Goal: Information Seeking & Learning: Learn about a topic

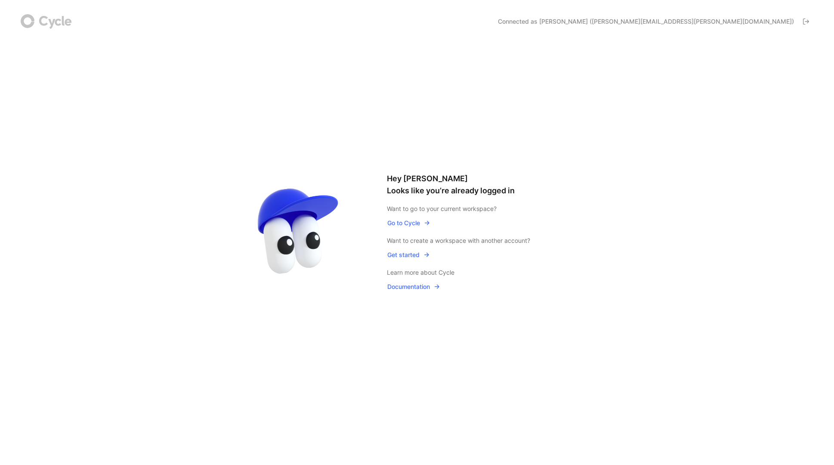
click at [401, 223] on span "Go to Cycle" at bounding box center [408, 223] width 43 height 10
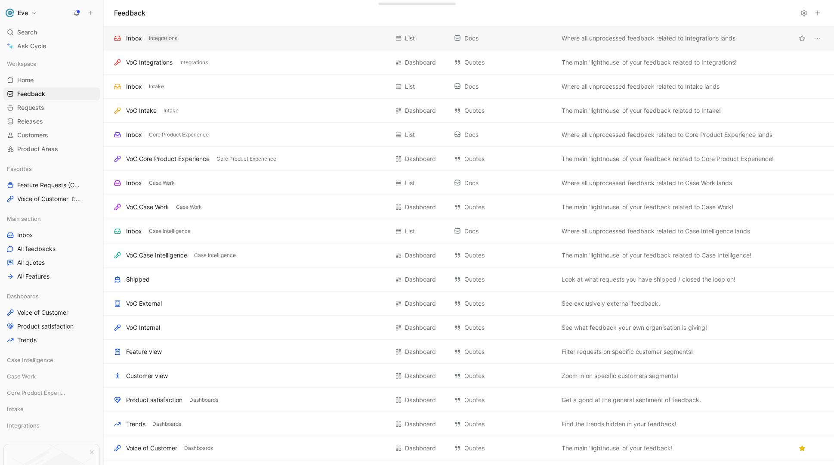
click at [149, 38] on span "Integrations" at bounding box center [163, 38] width 28 height 9
click at [130, 40] on div "Inbox" at bounding box center [134, 38] width 16 height 10
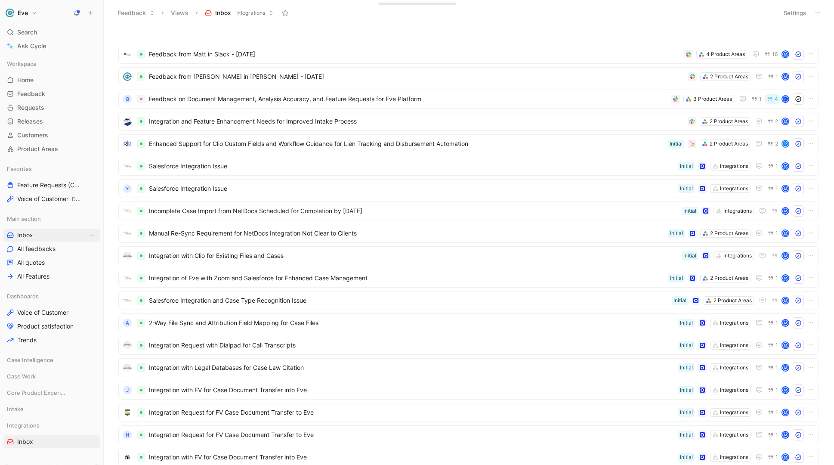
click at [31, 237] on span "Inbox" at bounding box center [25, 235] width 16 height 9
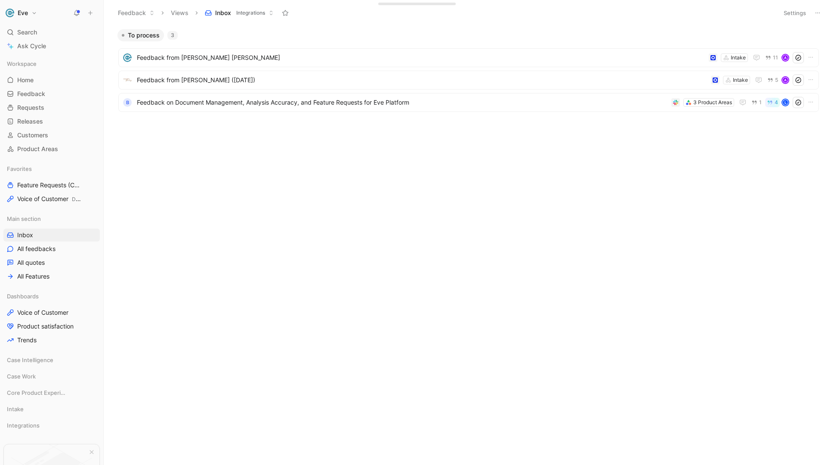
click at [233, 12] on button "Inbox Integrations" at bounding box center [239, 12] width 77 height 13
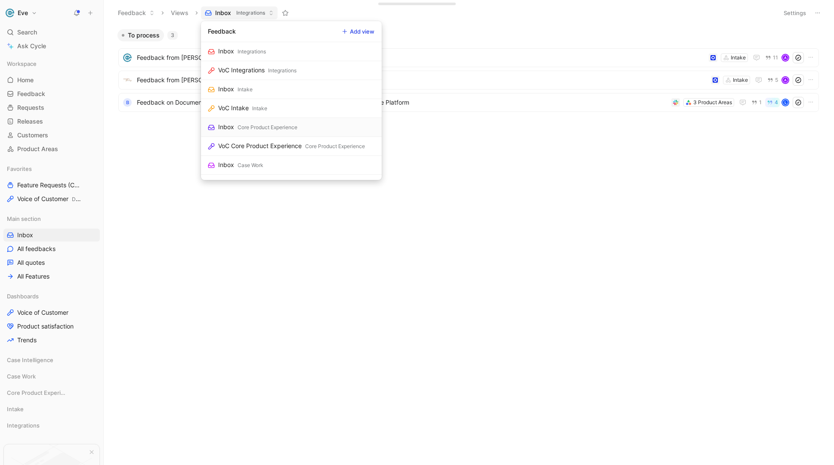
click at [255, 125] on div "Core Product Experience" at bounding box center [268, 127] width 60 height 9
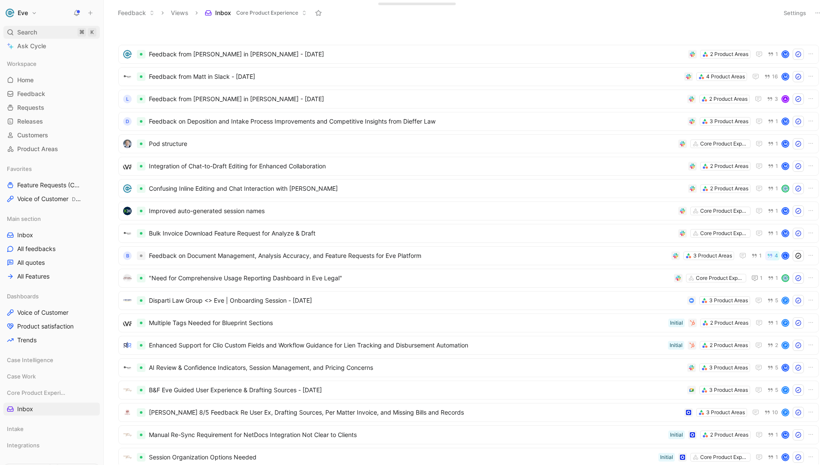
click at [54, 30] on div "Search ⌘ K" at bounding box center [51, 32] width 96 height 13
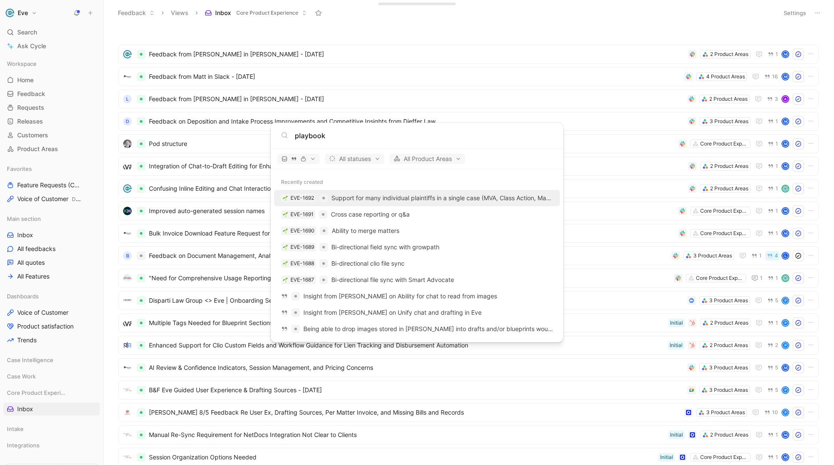
type input "playbook"
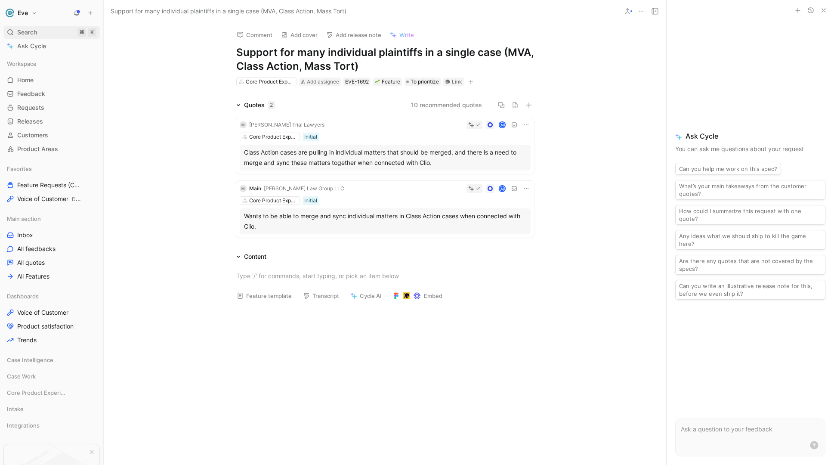
click at [42, 32] on div "Search ⌘ K" at bounding box center [51, 32] width 96 height 13
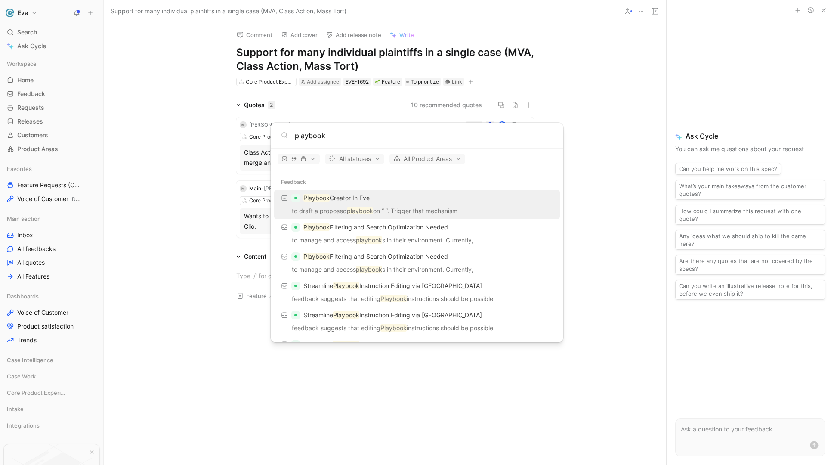
type input "playbook"
click at [346, 198] on p "Playbook Creator In Eve" at bounding box center [336, 198] width 66 height 10
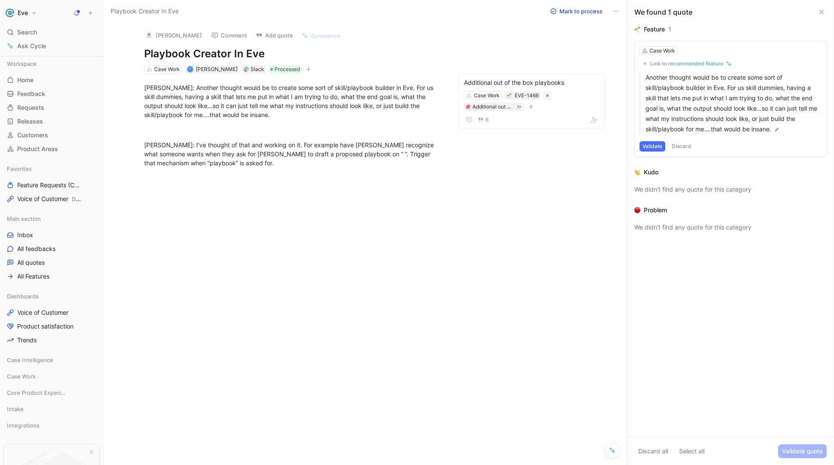
scroll to position [73, 0]
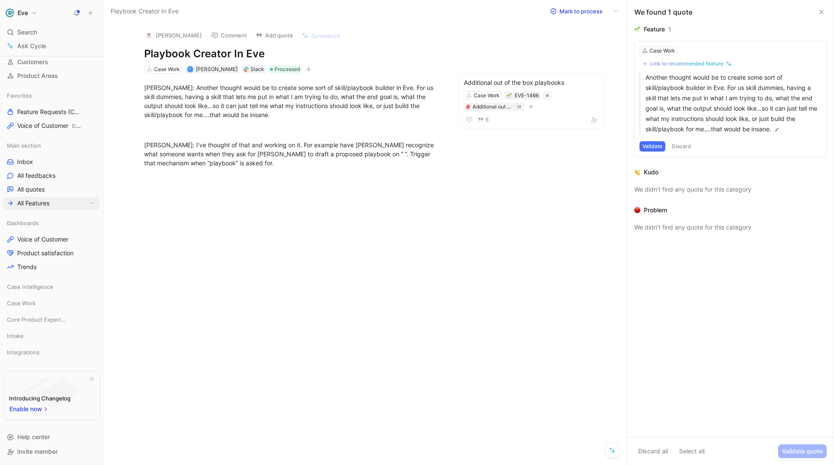
click at [32, 200] on span "All Features" at bounding box center [33, 203] width 32 height 9
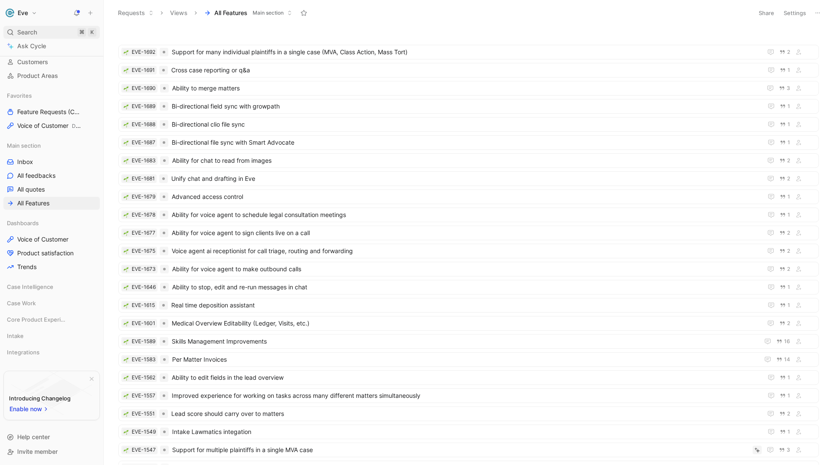
click at [32, 35] on span "Search" at bounding box center [27, 32] width 20 height 10
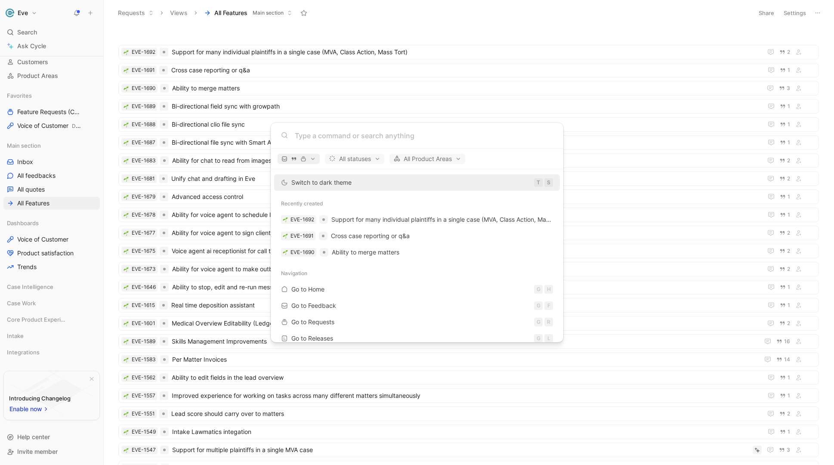
click at [310, 158] on span "button" at bounding box center [298, 159] width 34 height 6
click at [354, 188] on div "Quotes" at bounding box center [321, 189] width 82 height 14
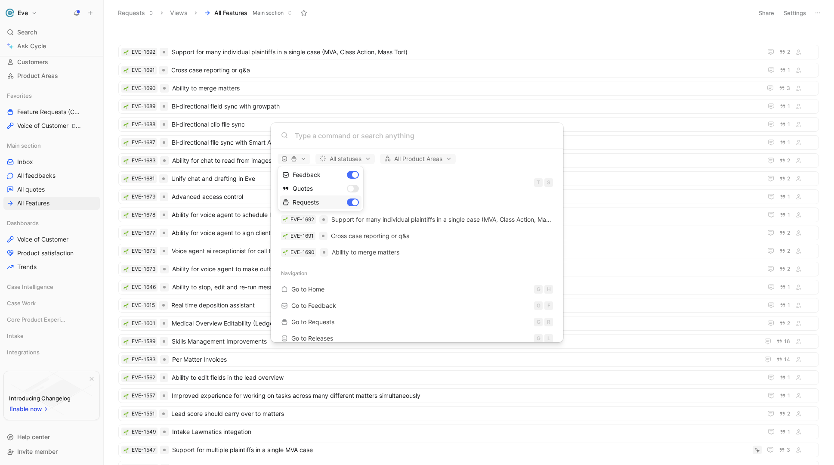
click at [353, 204] on div "Requests" at bounding box center [321, 202] width 82 height 14
click at [352, 172] on div "Dismiss popup Feedback Quotes Requests" at bounding box center [321, 189] width 86 height 46
click at [353, 187] on div "Quotes" at bounding box center [321, 189] width 82 height 14
click at [355, 201] on div "Requests" at bounding box center [321, 202] width 82 height 14
click at [358, 162] on div at bounding box center [417, 232] width 834 height 465
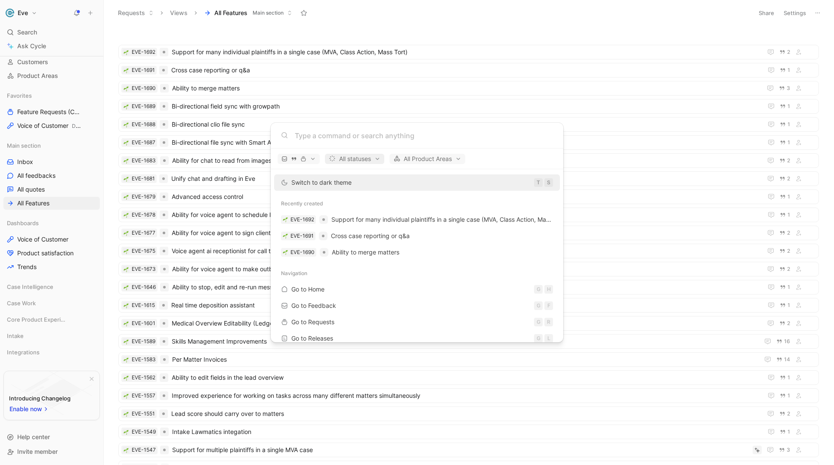
click at [359, 161] on span "All statuses" at bounding box center [355, 159] width 52 height 10
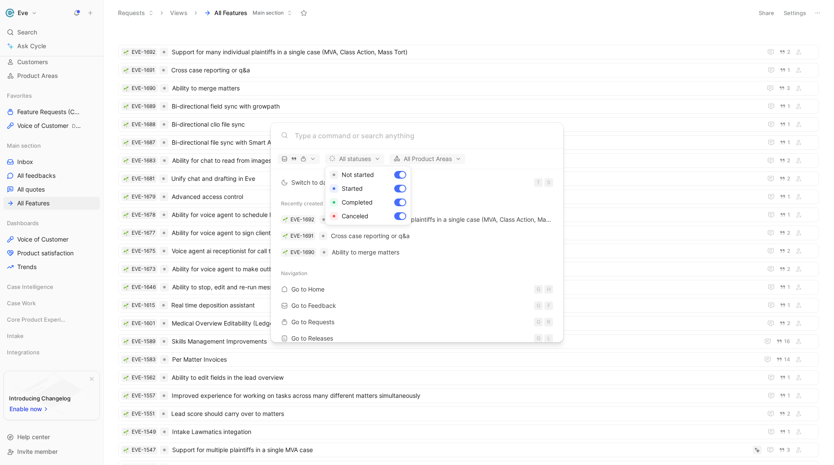
click at [417, 162] on div at bounding box center [417, 232] width 834 height 465
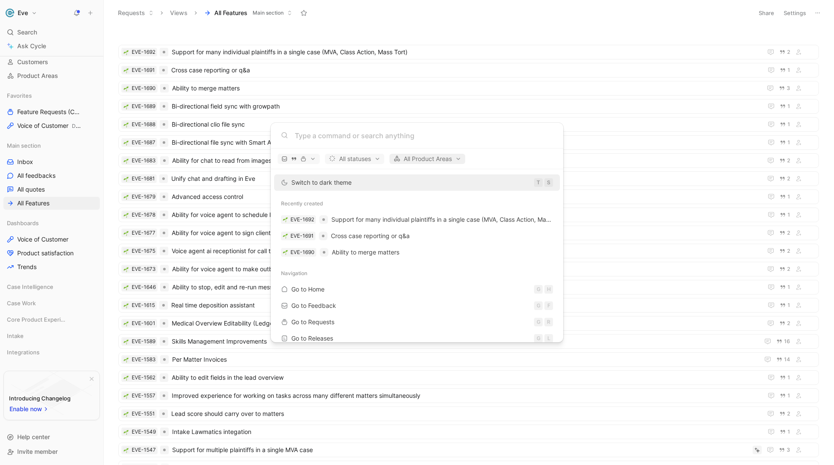
click at [417, 161] on span "All Product Areas" at bounding box center [427, 159] width 68 height 10
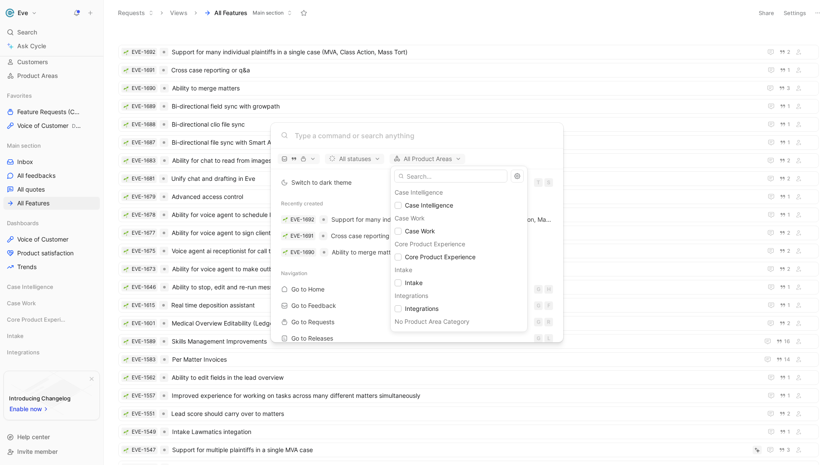
click at [300, 161] on div at bounding box center [417, 232] width 834 height 465
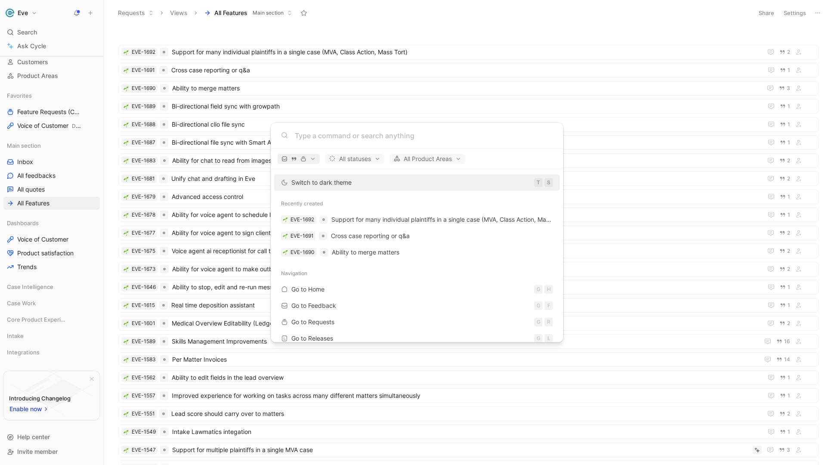
click at [305, 160] on icon "button" at bounding box center [303, 159] width 6 height 6
click at [29, 202] on div at bounding box center [417, 232] width 834 height 465
click at [36, 207] on body "Eve Search ⌘ K Ask Cycle Workspace Home G then H Feedback G then F Requests G t…" at bounding box center [417, 232] width 834 height 465
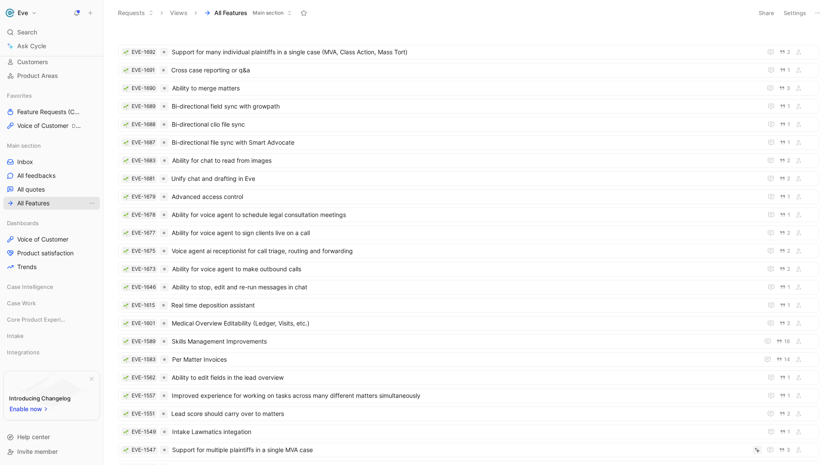
click at [34, 205] on span "All Features" at bounding box center [33, 203] width 32 height 9
click at [33, 163] on link "Inbox" at bounding box center [51, 161] width 96 height 13
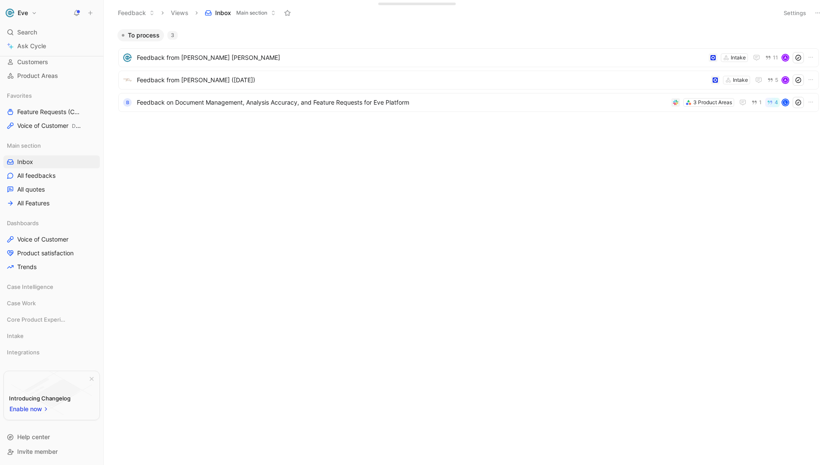
click at [250, 11] on span "Main section" at bounding box center [251, 13] width 31 height 9
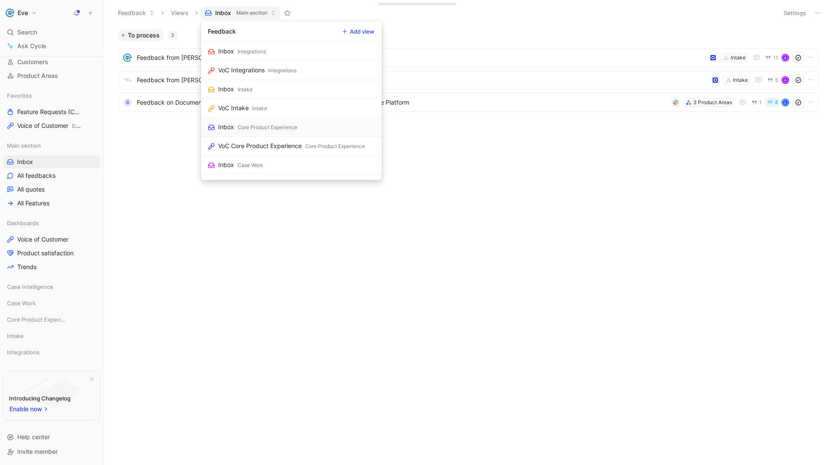
click at [244, 129] on div "Core Product Experience" at bounding box center [268, 127] width 60 height 9
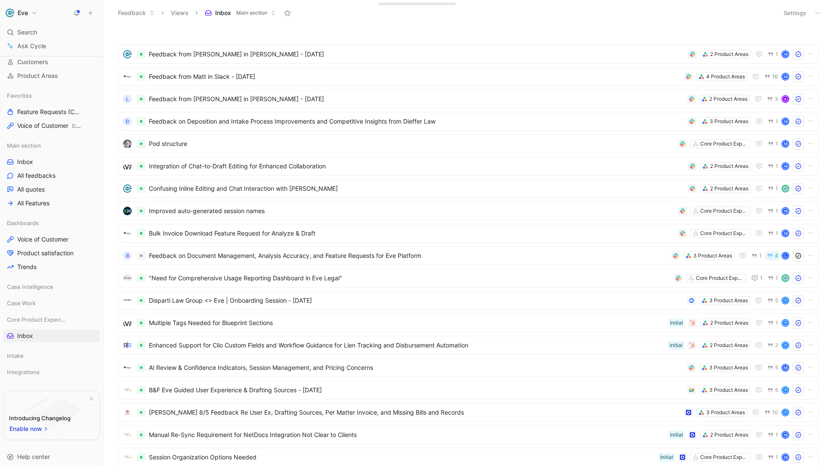
click at [257, 9] on span "Main section" at bounding box center [251, 13] width 31 height 9
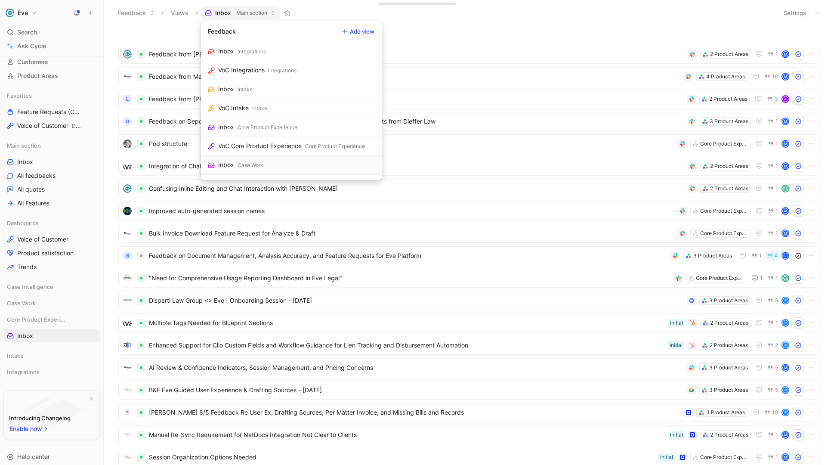
scroll to position [11, 0]
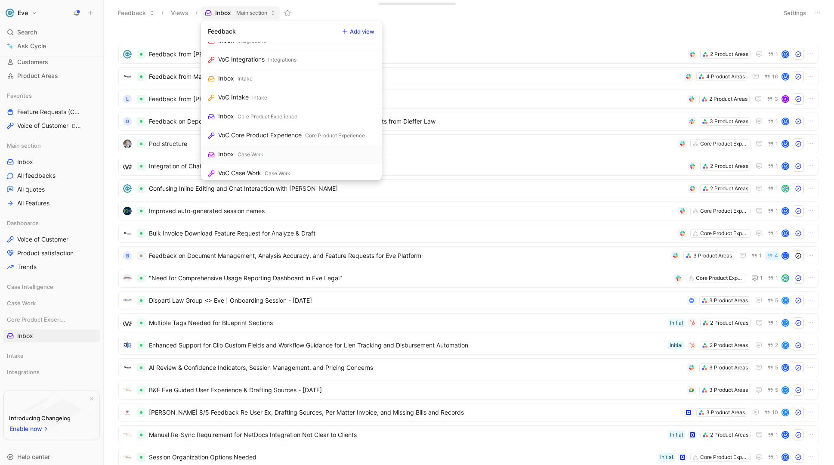
click at [253, 154] on div "Case Work" at bounding box center [251, 154] width 26 height 9
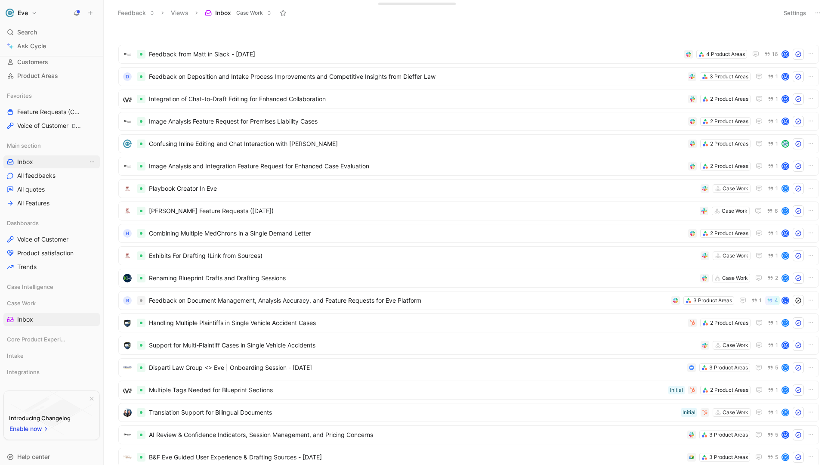
click at [38, 165] on link "Inbox" at bounding box center [51, 161] width 96 height 13
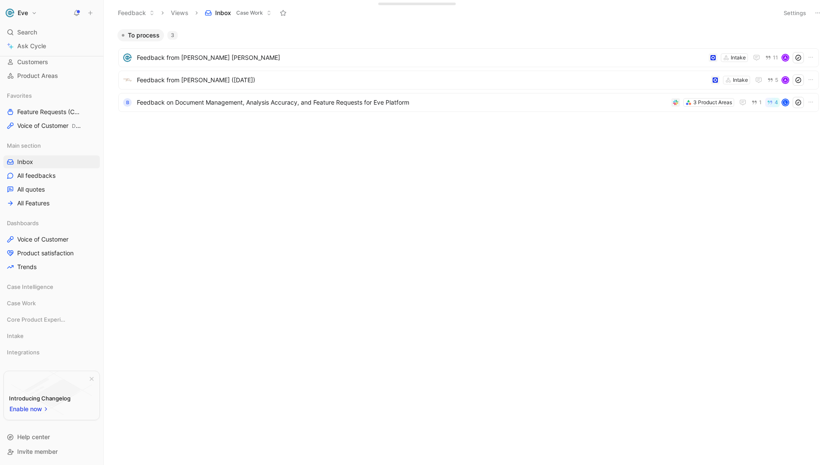
click at [189, 12] on button "Views" at bounding box center [179, 12] width 25 height 13
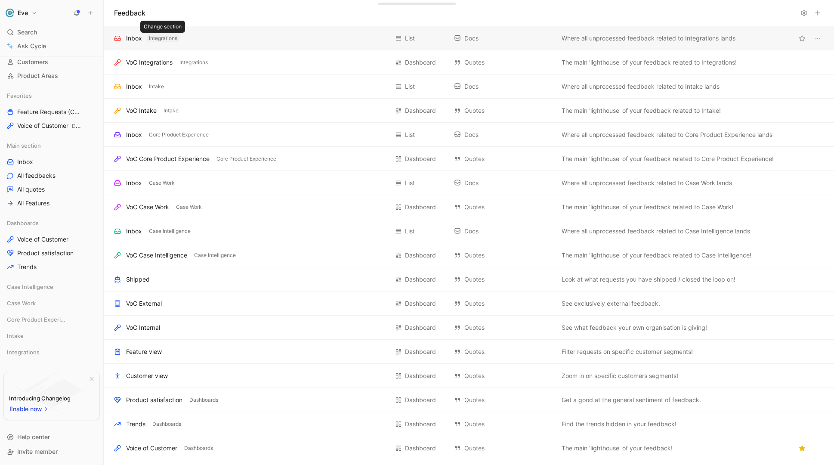
click at [158, 40] on span "Integrations" at bounding box center [163, 38] width 28 height 9
click at [137, 38] on div "Inbox" at bounding box center [134, 38] width 16 height 10
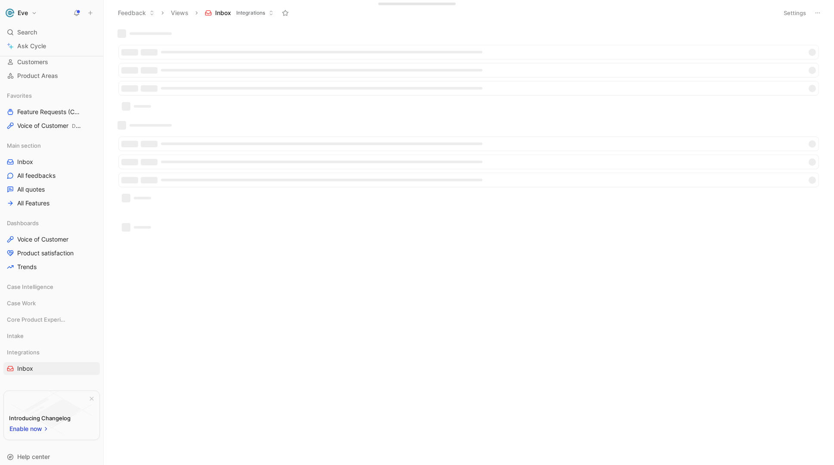
click at [246, 9] on span "Integrations" at bounding box center [250, 13] width 29 height 9
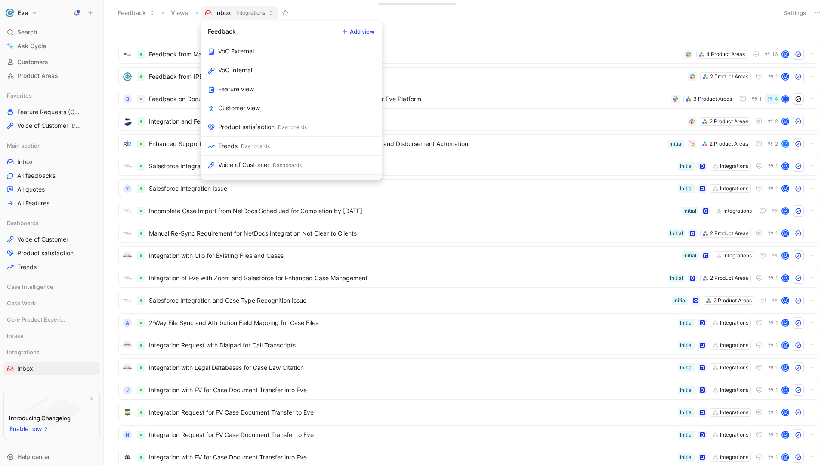
scroll to position [260, 0]
click at [251, 133] on div "Main section" at bounding box center [253, 132] width 31 height 9
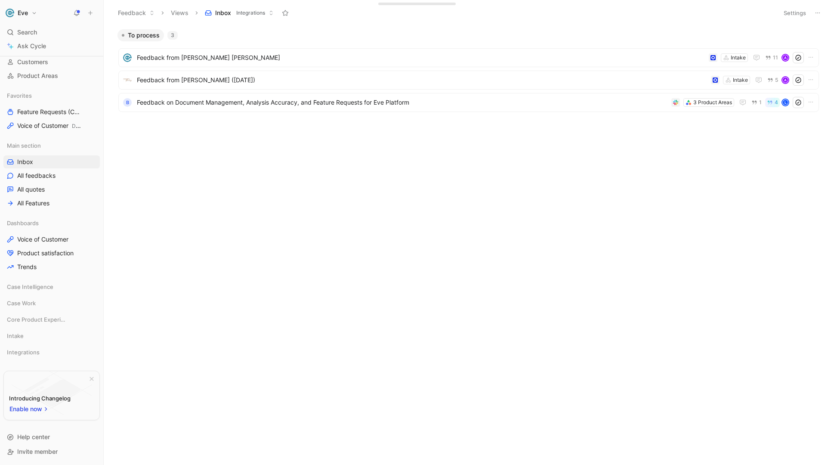
click at [232, 12] on button "Inbox Integrations" at bounding box center [239, 12] width 77 height 13
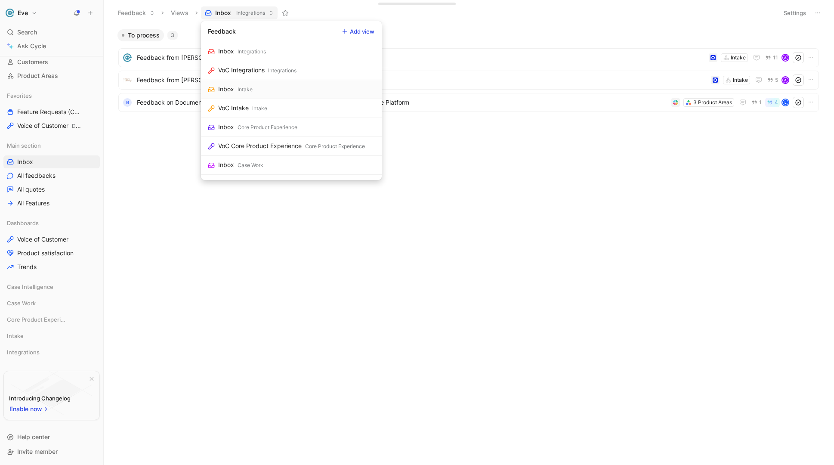
click at [240, 89] on div "Intake" at bounding box center [245, 89] width 15 height 9
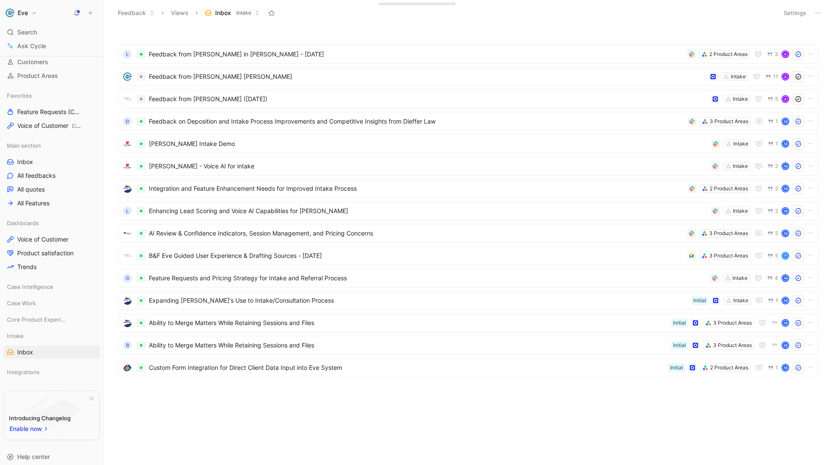
click at [227, 16] on span "Inbox" at bounding box center [223, 13] width 16 height 9
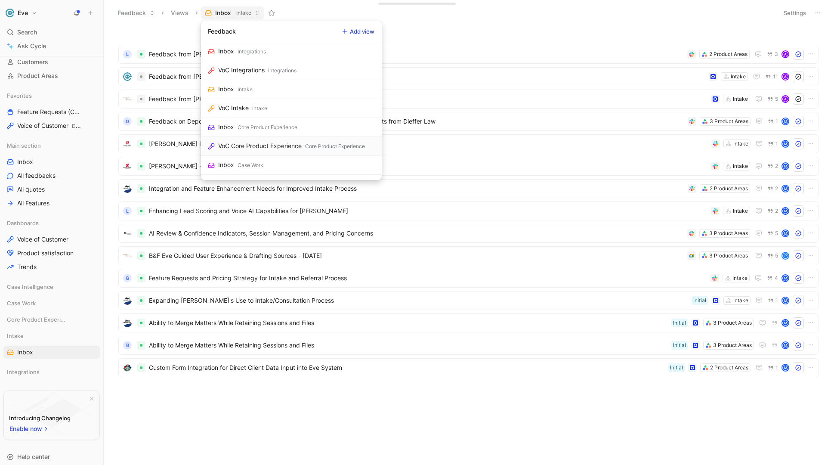
click at [252, 147] on div "VoC Core Product Experience" at bounding box center [259, 146] width 83 height 10
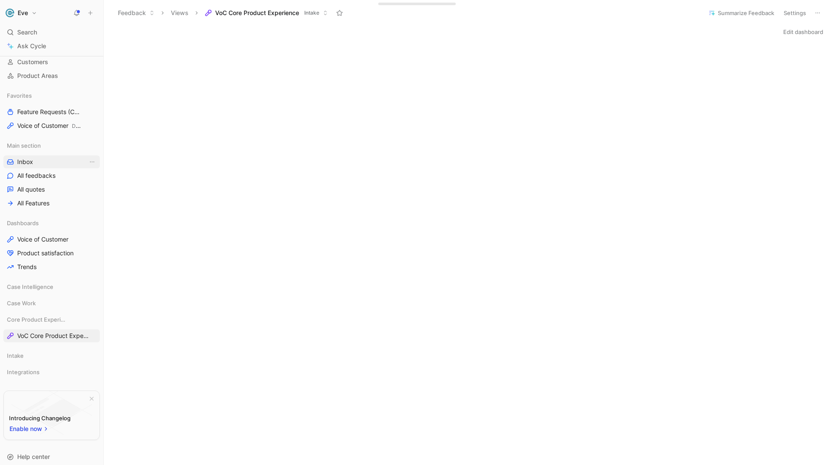
click at [36, 161] on link "Inbox" at bounding box center [51, 161] width 96 height 13
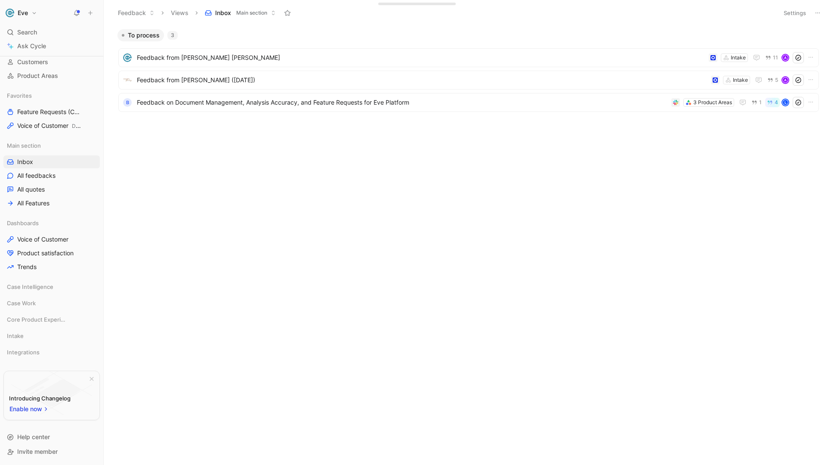
click at [160, 37] on button "To process" at bounding box center [140, 35] width 46 height 12
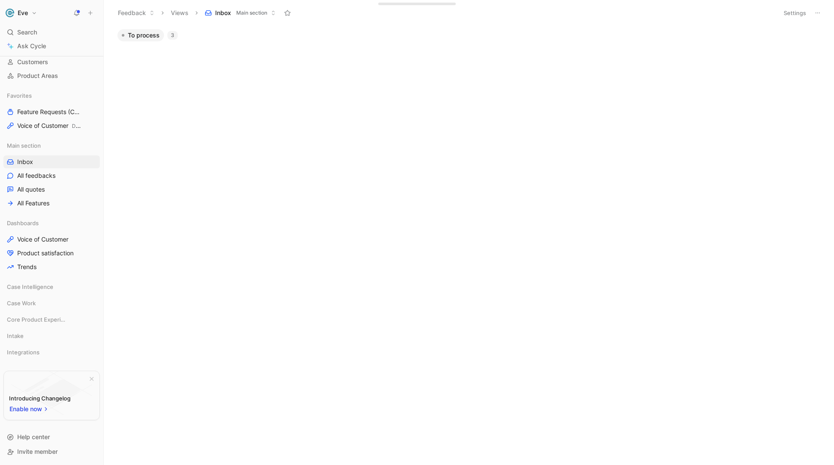
click at [160, 37] on button "To process" at bounding box center [140, 35] width 46 height 12
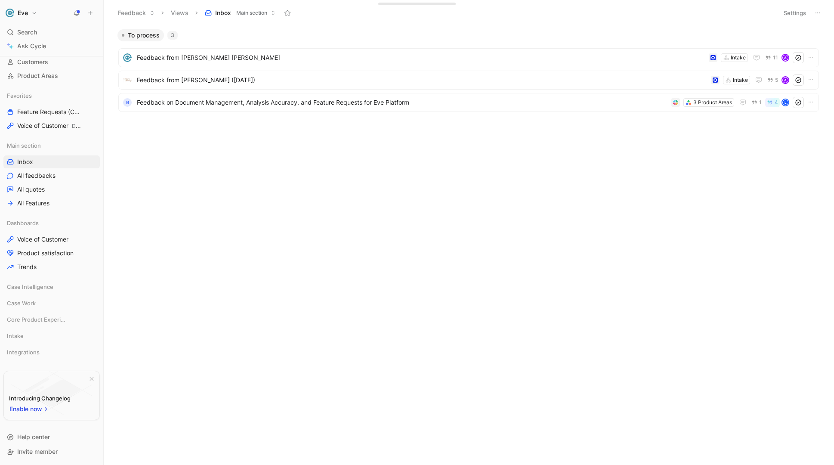
click at [263, 14] on span "Main section" at bounding box center [251, 13] width 31 height 9
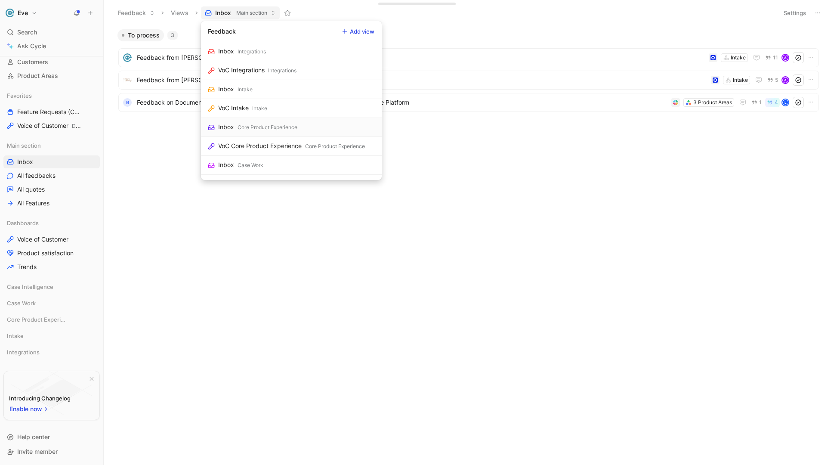
click at [272, 130] on div "Core Product Experience" at bounding box center [268, 127] width 60 height 9
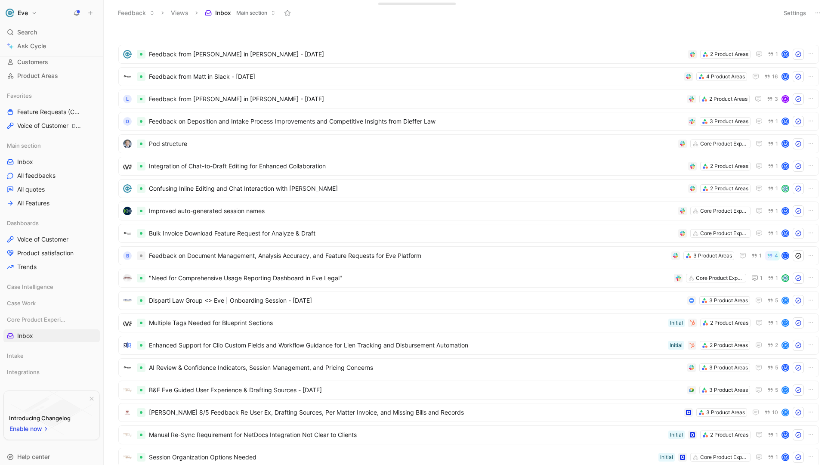
click at [257, 16] on span "Main section" at bounding box center [251, 13] width 31 height 9
click at [43, 33] on div "Search ⌘ K" at bounding box center [51, 32] width 96 height 13
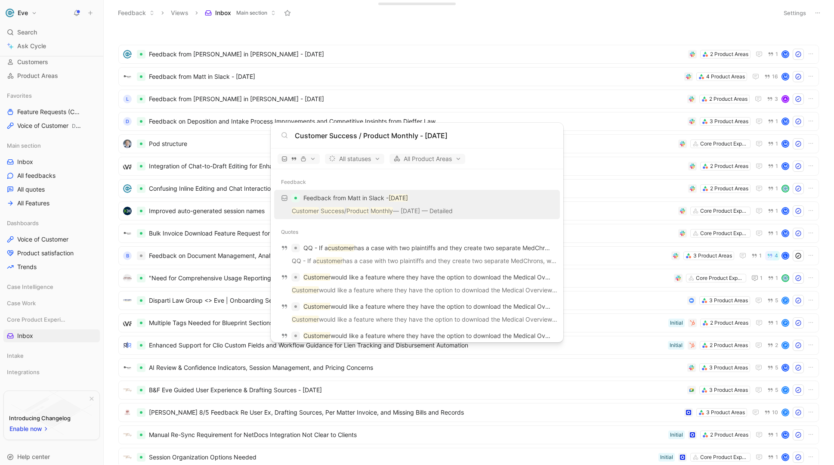
type input "Customer Success / Product Monthly - 8/21/2025"
click at [369, 204] on div "Feedback from Matt in Slack - 8/22/2025" at bounding box center [417, 197] width 281 height 15
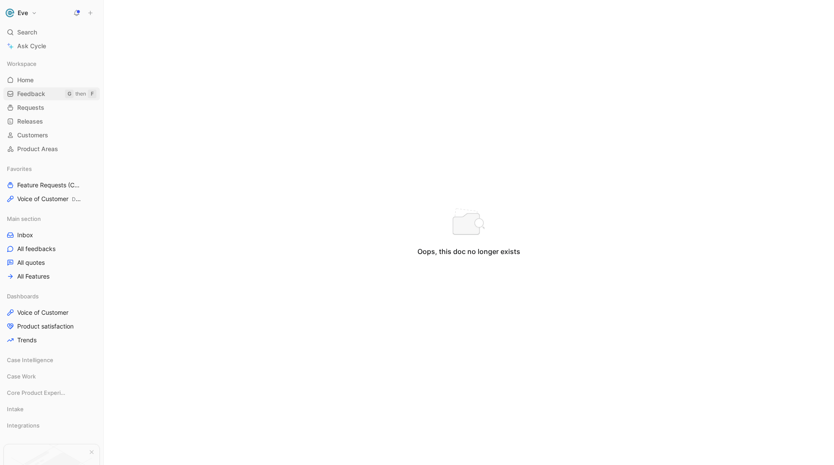
click at [31, 95] on span "Feedback" at bounding box center [31, 94] width 28 height 9
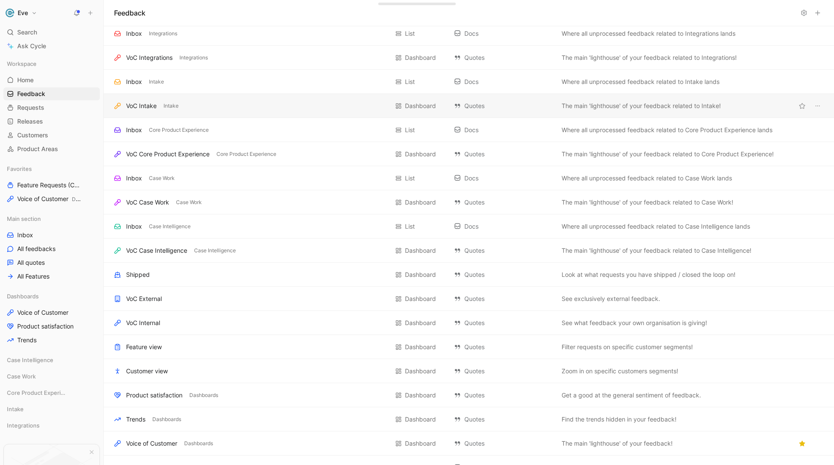
scroll to position [10, 0]
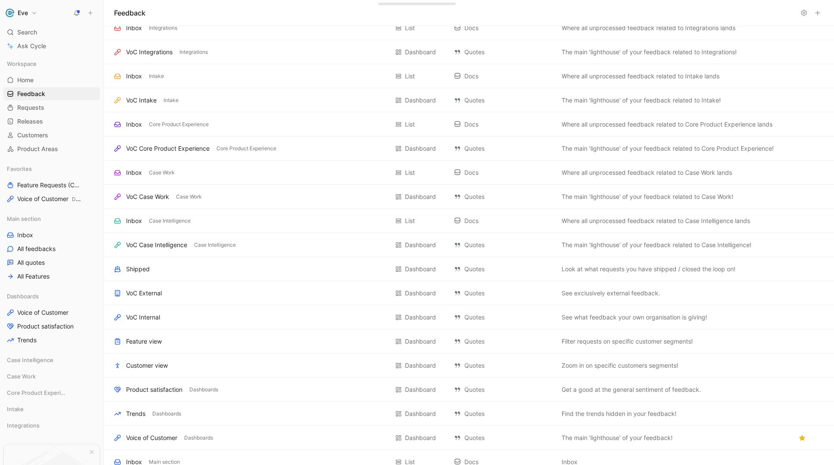
click at [40, 32] on div "Search ⌘ K" at bounding box center [51, 32] width 96 height 13
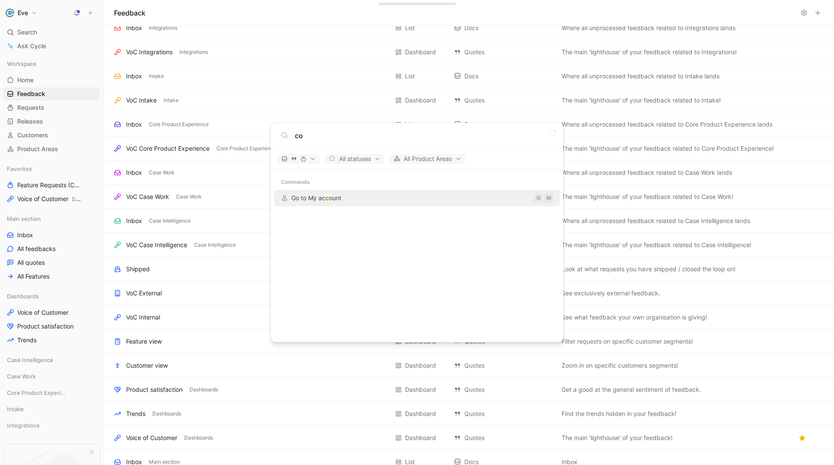
type input "c"
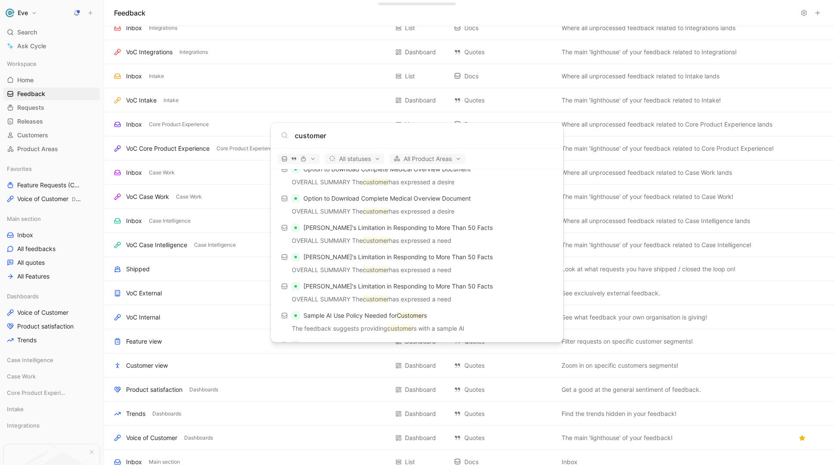
scroll to position [671, 0]
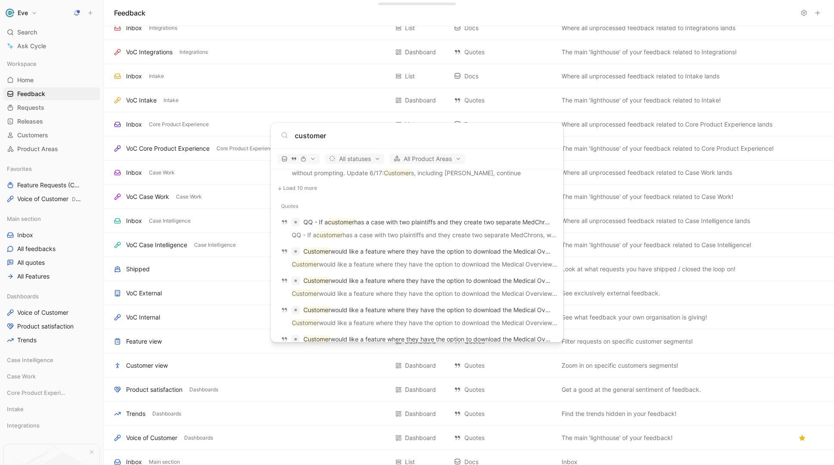
type input "customer"
click at [33, 80] on body "Eve Search ⌘ K Ask Cycle Workspace Home G then H Feedback G then F Requests G t…" at bounding box center [417, 232] width 834 height 465
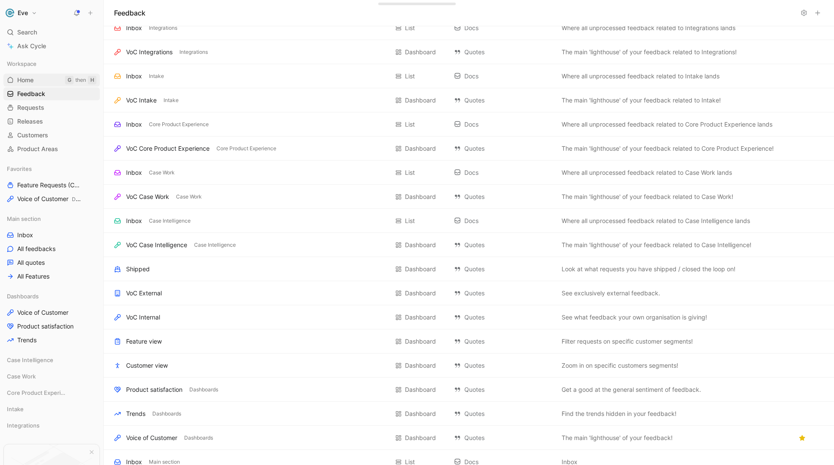
click at [33, 80] on span "Home" at bounding box center [25, 80] width 16 height 9
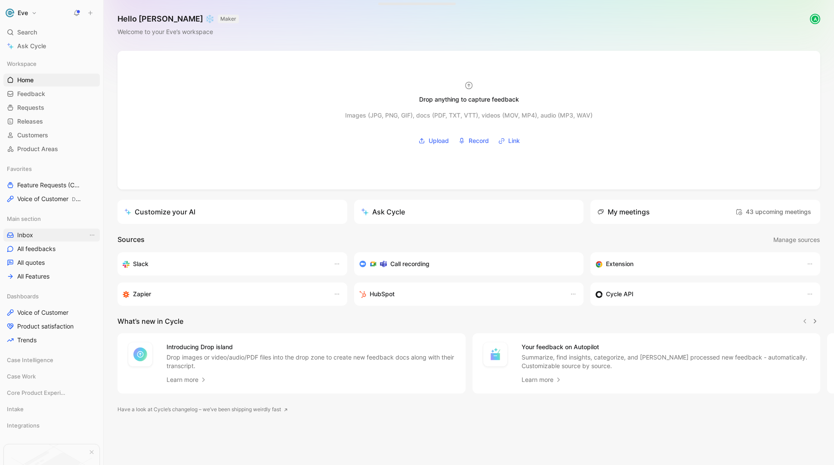
click at [35, 232] on link "Inbox" at bounding box center [51, 235] width 96 height 13
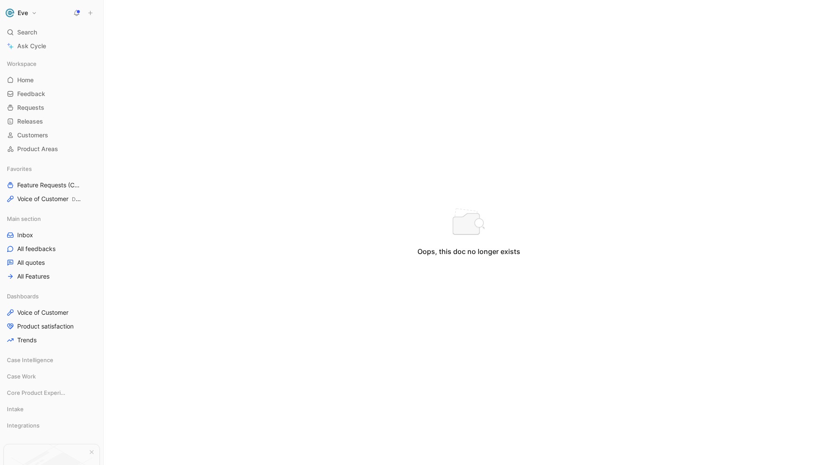
click at [462, 253] on div "Oops, this doc no longer exists" at bounding box center [468, 251] width 103 height 10
click at [465, 225] on img at bounding box center [469, 222] width 34 height 28
click at [475, 225] on img at bounding box center [469, 222] width 34 height 28
click at [476, 225] on img at bounding box center [469, 222] width 34 height 28
click at [34, 12] on button "Eve" at bounding box center [21, 13] width 36 height 12
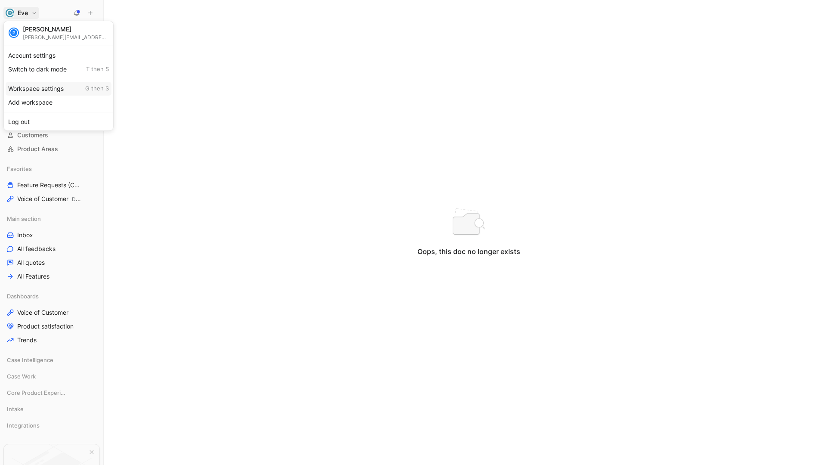
click at [183, 80] on div at bounding box center [417, 232] width 834 height 465
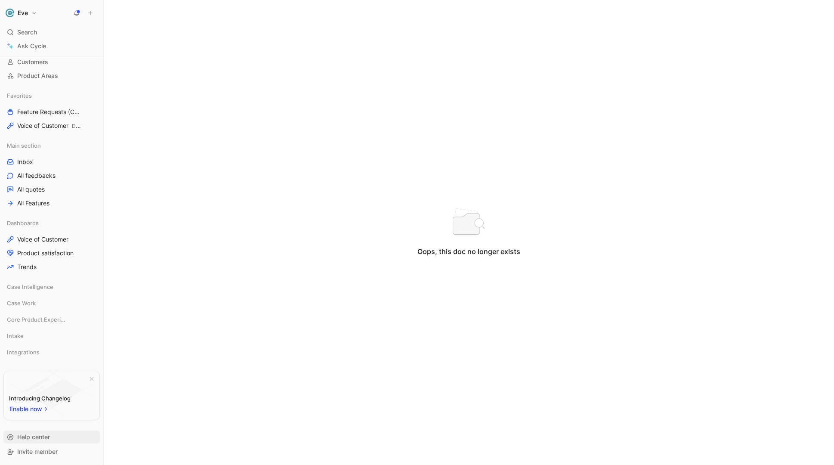
click at [40, 437] on span "Help center" at bounding box center [33, 436] width 33 height 7
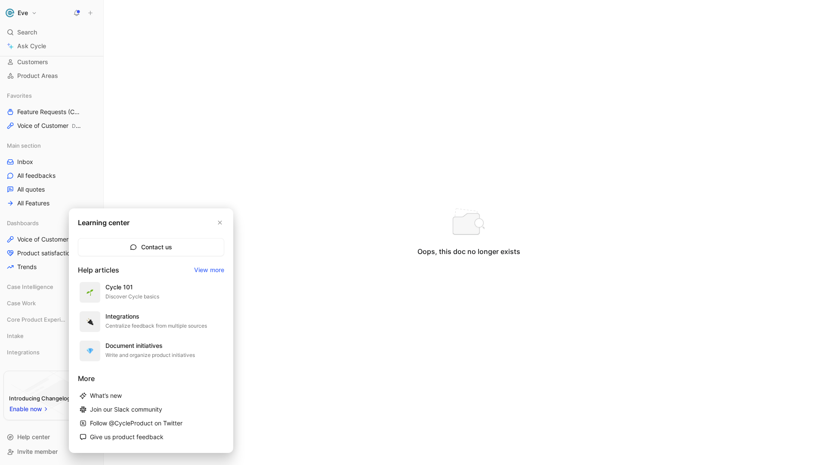
click at [405, 267] on div at bounding box center [417, 232] width 834 height 465
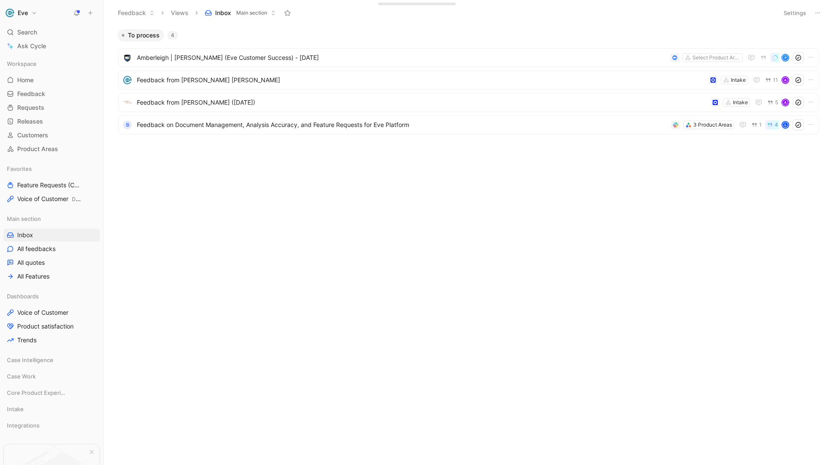
click at [820, 12] on icon at bounding box center [817, 12] width 7 height 7
click at [35, 13] on button "Eve" at bounding box center [21, 13] width 36 height 12
click at [34, 365] on div at bounding box center [417, 232] width 834 height 465
click at [33, 355] on span "Case Intelligence" at bounding box center [30, 354] width 46 height 9
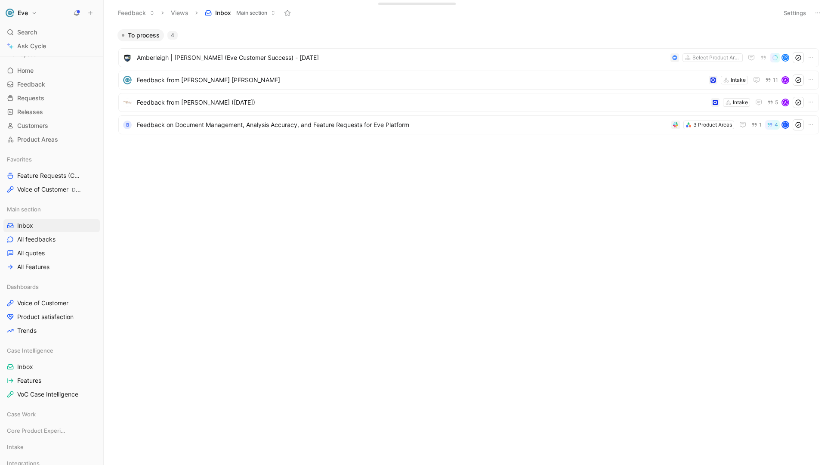
scroll to position [0, 0]
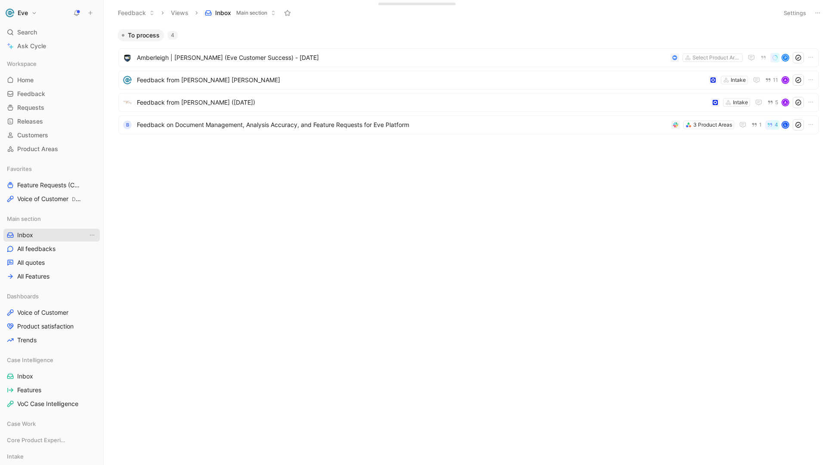
click at [25, 235] on span "Inbox" at bounding box center [25, 235] width 16 height 9
click at [277, 10] on button "Inbox Main section" at bounding box center [240, 12] width 79 height 13
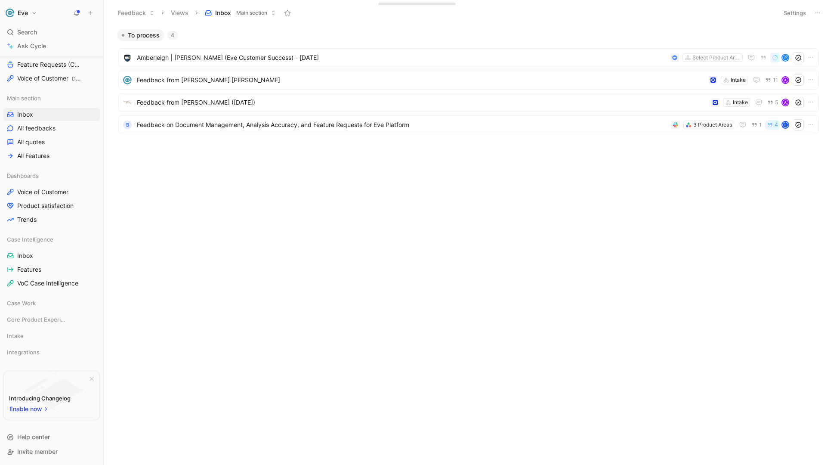
click at [33, 399] on div "Introducing Changelog" at bounding box center [40, 398] width 62 height 10
click at [32, 400] on div "Introducing Changelog" at bounding box center [40, 398] width 62 height 10
click at [31, 437] on span "Help center" at bounding box center [33, 436] width 33 height 7
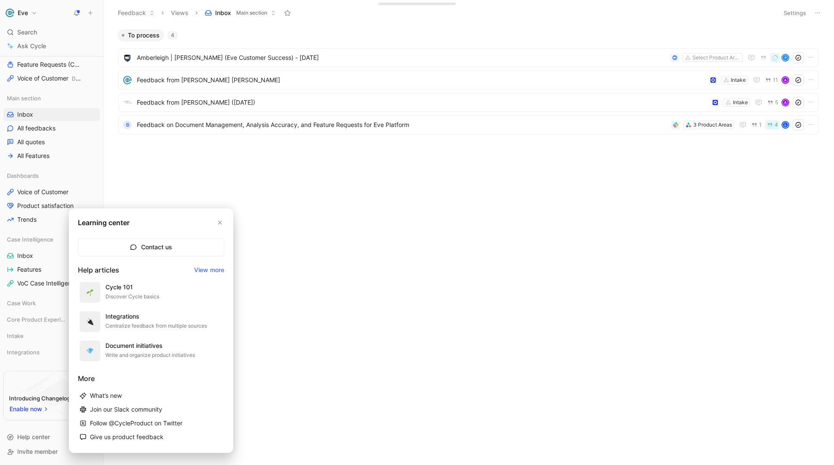
click at [207, 267] on link "View more" at bounding box center [209, 270] width 30 height 10
click at [218, 56] on div at bounding box center [417, 232] width 834 height 465
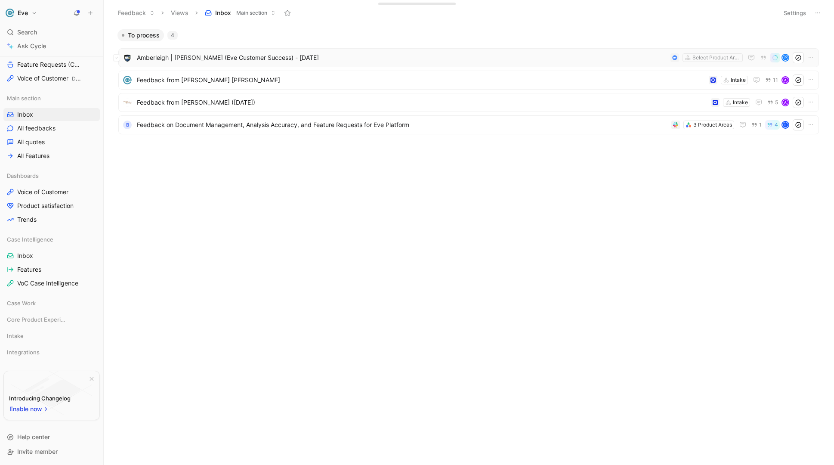
click at [233, 61] on span "Amberleigh | Carissa (Eve Customer Success) - 8/25/2025" at bounding box center [402, 58] width 530 height 10
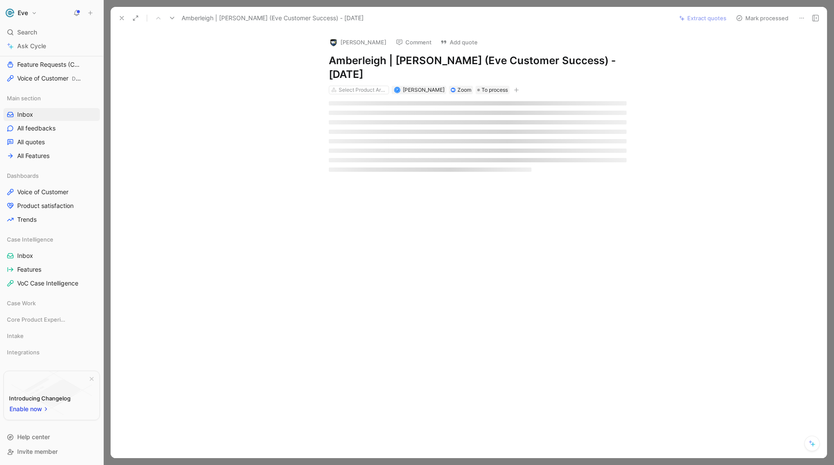
click at [233, 61] on div "Amberleigh Osborne Comment Add quote Amberleigh | Carissa (Eve Customer Success…" at bounding box center [469, 244] width 716 height 429
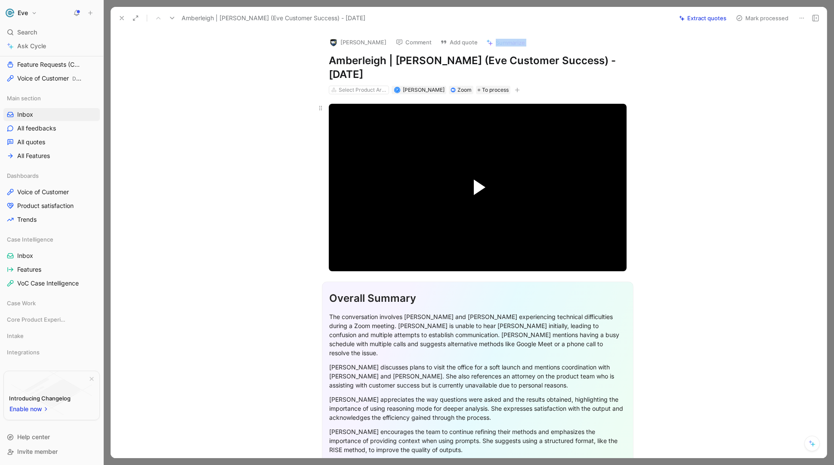
click at [476, 179] on span "Video Player" at bounding box center [480, 186] width 12 height 15
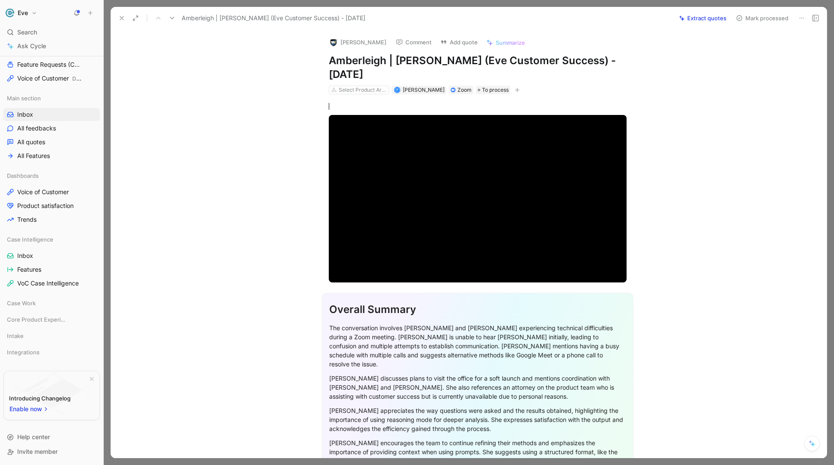
click at [802, 15] on icon at bounding box center [801, 18] width 7 height 7
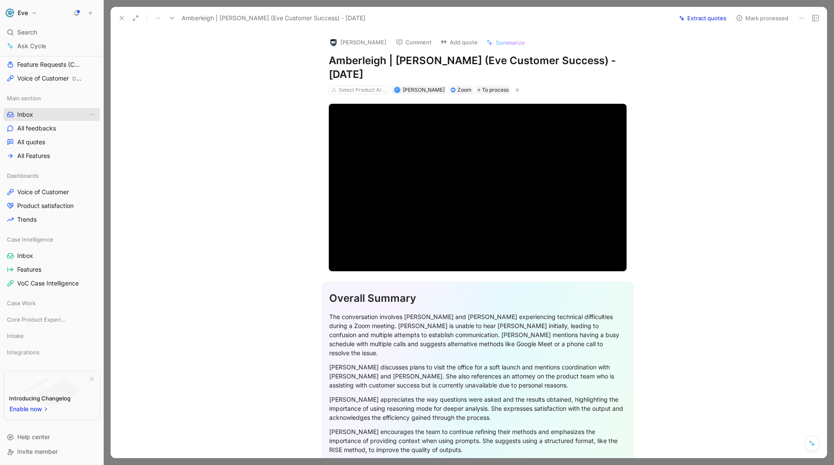
click at [28, 117] on span "Inbox" at bounding box center [25, 114] width 16 height 9
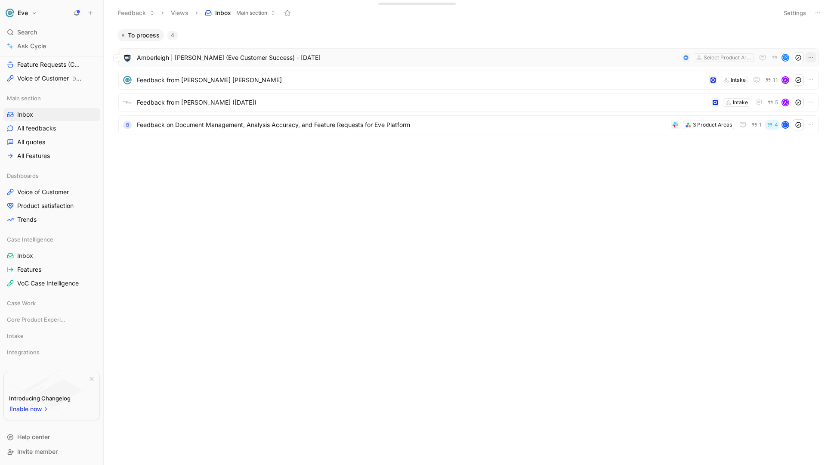
click at [810, 58] on icon "button" at bounding box center [810, 57] width 7 height 7
click at [745, 89] on div "Open" at bounding box center [773, 87] width 77 height 10
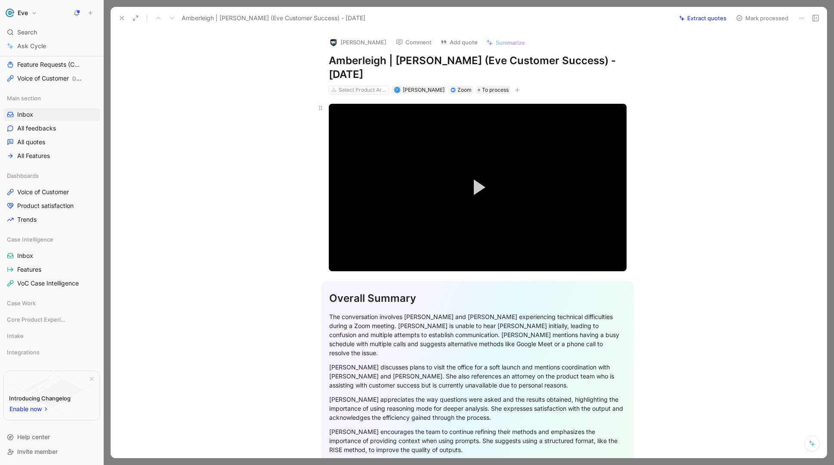
click at [478, 136] on video "Video Player" at bounding box center [478, 187] width 298 height 167
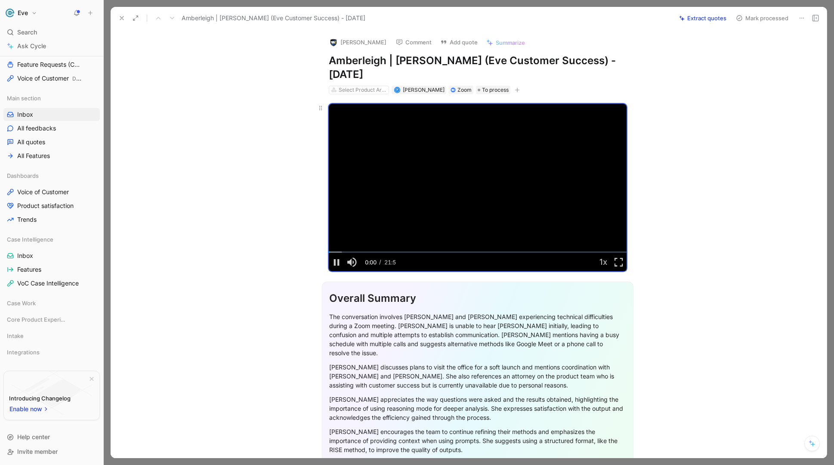
click at [478, 136] on video "Video Player" at bounding box center [478, 187] width 298 height 167
click at [618, 262] on span "Video Player" at bounding box center [618, 262] width 15 height 0
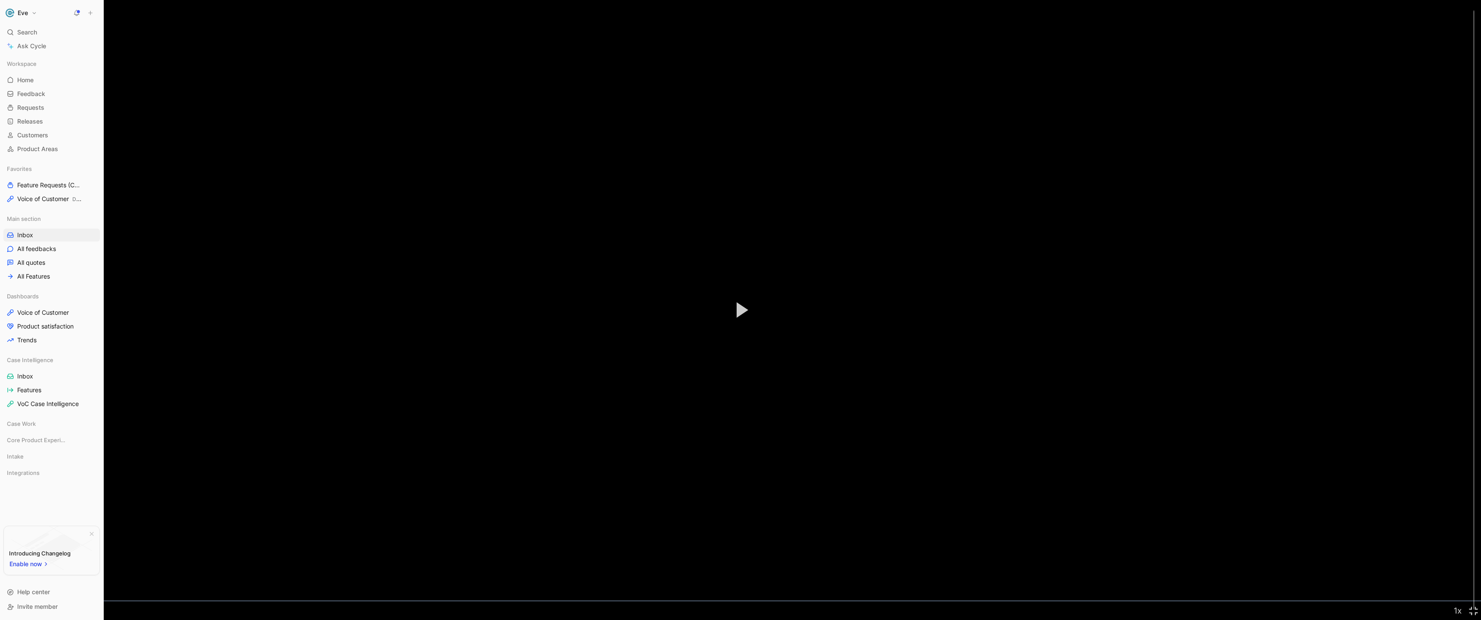
click at [834, 154] on video "Video Player" at bounding box center [740, 310] width 1481 height 620
click at [809, 33] on video "Video Player" at bounding box center [740, 310] width 1481 height 620
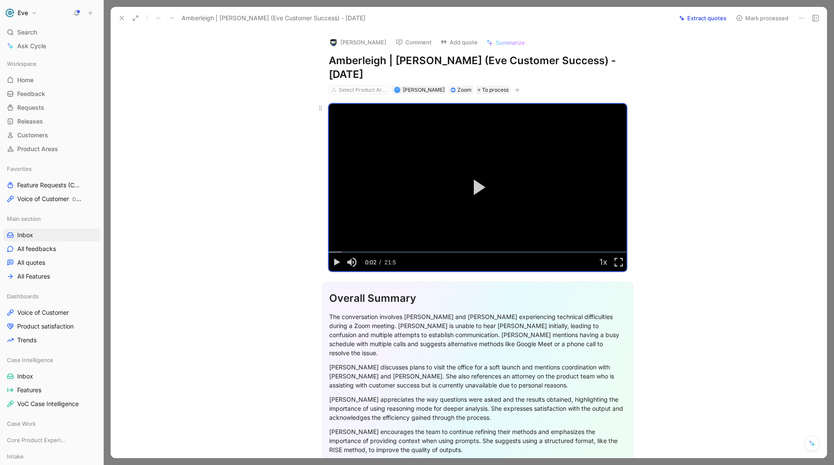
click at [484, 181] on button "Play Video" at bounding box center [477, 187] width 39 height 39
click at [387, 261] on div "Volume Level" at bounding box center [374, 262] width 25 height 2
drag, startPoint x: 384, startPoint y: 247, endPoint x: 378, endPoint y: 247, distance: 6.0
click at [378, 261] on div "Volume Level" at bounding box center [371, 262] width 19 height 2
click at [337, 251] on div "00:37" at bounding box center [337, 251] width 0 height 1
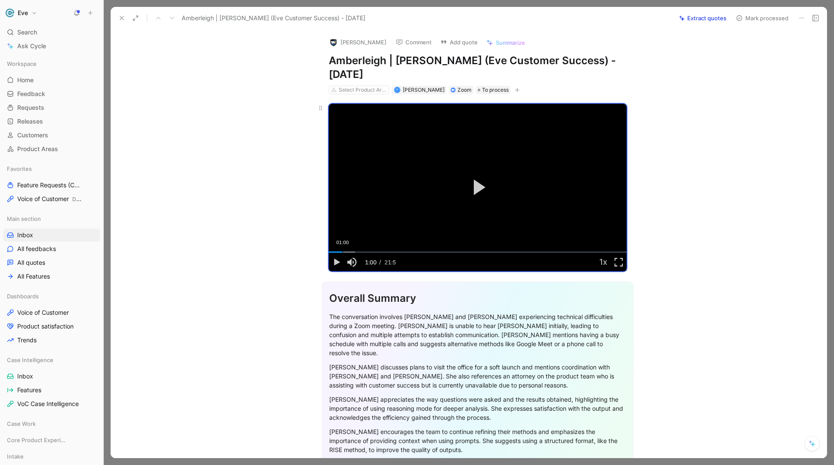
drag, startPoint x: 335, startPoint y: 238, endPoint x: 340, endPoint y: 238, distance: 5.6
click at [343, 251] on div "01:00" at bounding box center [343, 251] width 0 height 1
click at [393, 185] on video "Video Player" at bounding box center [478, 187] width 298 height 167
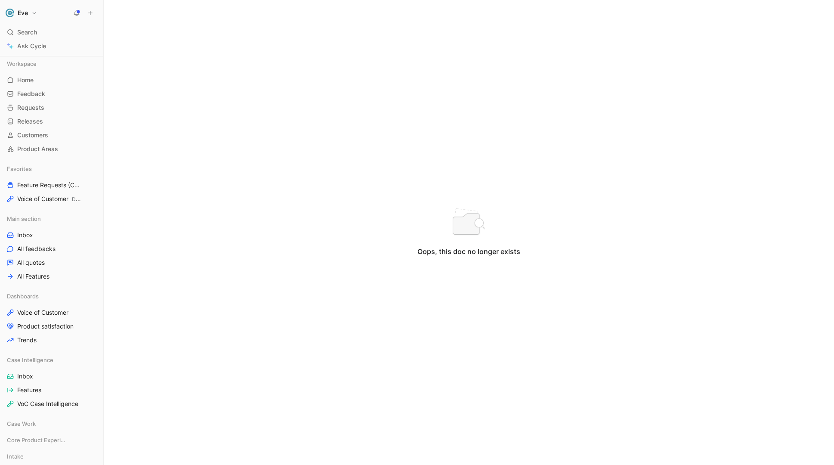
scroll to position [73, 0]
